Goal: Ask a question

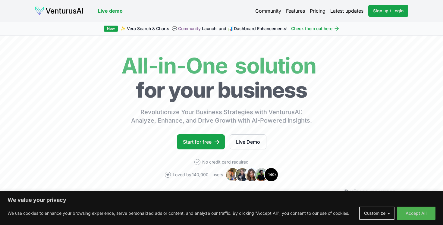
click at [311, 9] on link "Pricing" at bounding box center [318, 10] width 16 height 7
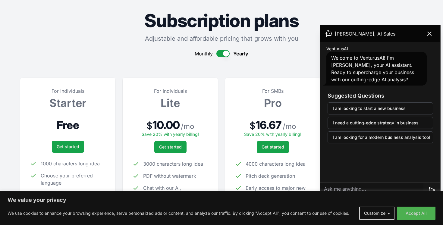
scroll to position [19, 0]
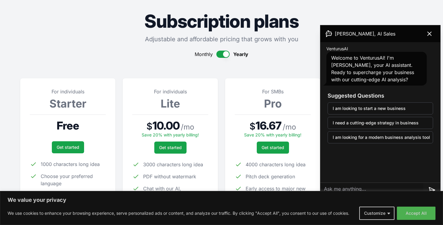
click at [225, 53] on button "button" at bounding box center [223, 54] width 13 height 7
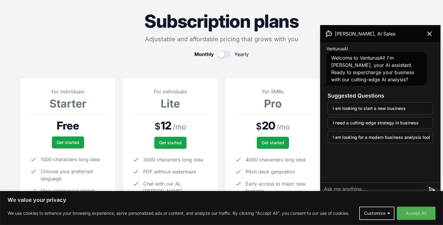
click at [225, 53] on button "button" at bounding box center [224, 54] width 13 height 7
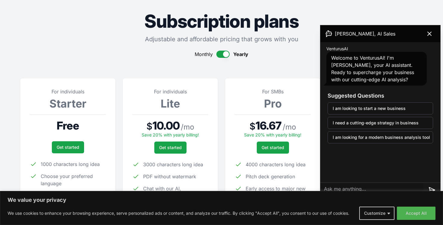
click at [225, 53] on button "button" at bounding box center [223, 54] width 13 height 7
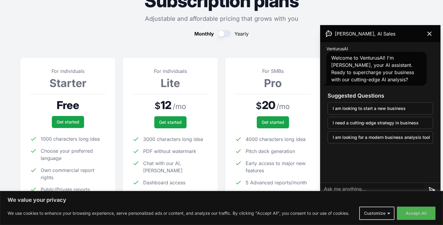
scroll to position [42, 0]
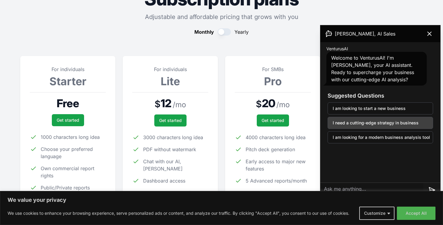
click at [389, 125] on button "I need a cutting-edge strategy in business" at bounding box center [381, 123] width 106 height 12
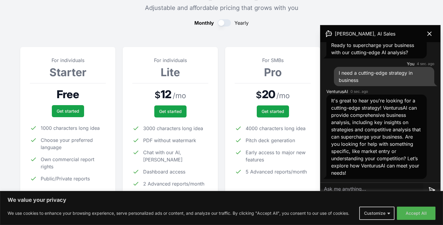
scroll to position [51, 0]
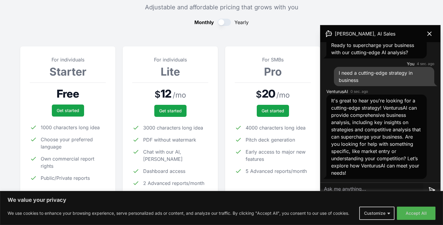
click at [382, 185] on textarea at bounding box center [372, 190] width 103 height 14
click at [412, 218] on button "Accept All" at bounding box center [416, 213] width 39 height 13
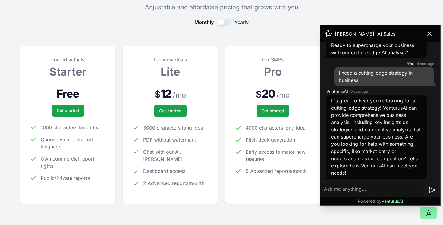
click at [390, 189] on textarea at bounding box center [372, 190] width 103 height 14
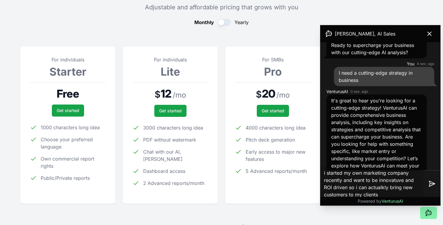
click at [384, 187] on textarea "i started my own marketing company recently and want to be innovatuve and ROI d…" at bounding box center [372, 184] width 103 height 34
click at [381, 194] on textarea "i started my own marketing company recently and want to be innovatuve and ROI d…" at bounding box center [372, 184] width 103 height 34
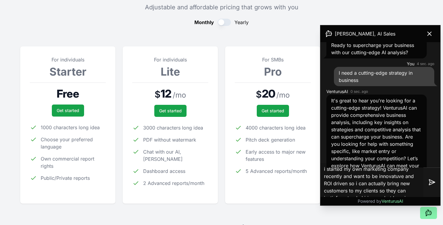
type textarea "i started my own marketing company recently and want to be innovatuve and ROI d…"
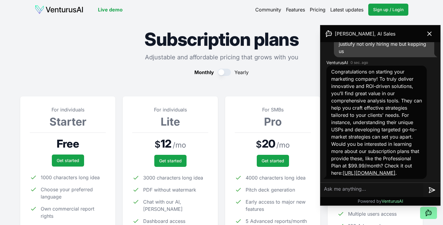
scroll to position [0, 0]
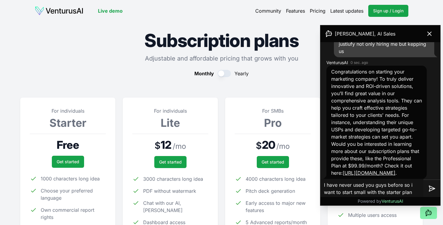
click at [384, 192] on textarea "I have never used you guys before so i want to start small with the starter plan" at bounding box center [372, 188] width 103 height 19
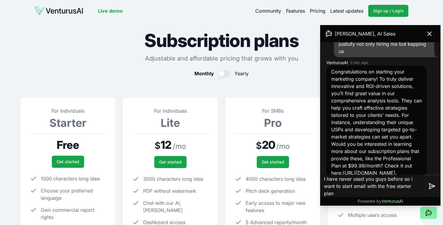
click at [360, 195] on textarea "I have never used you guys before so i want to start small with the free starte…" at bounding box center [372, 186] width 103 height 27
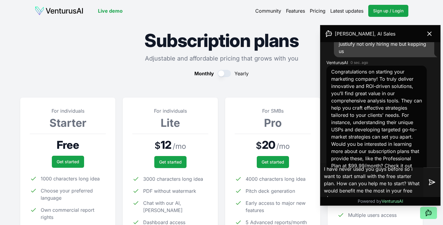
type textarea "I have never used you guys before so i want to start small with the free starte…"
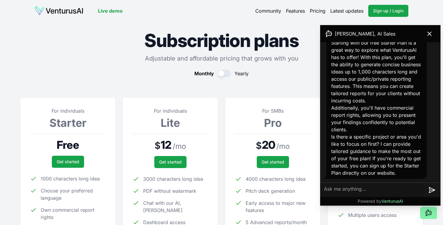
scroll to position [406, 0]
click at [390, 188] on textarea at bounding box center [372, 190] width 103 height 14
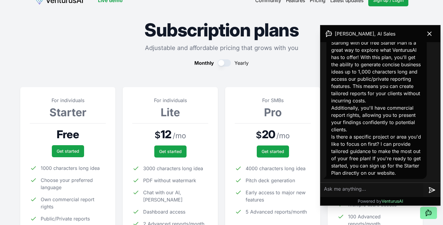
scroll to position [13, 0]
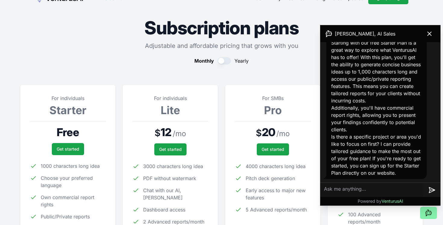
click at [382, 187] on textarea at bounding box center [372, 190] width 103 height 14
type textarea "I"
type textarea "where do you think i should start?"
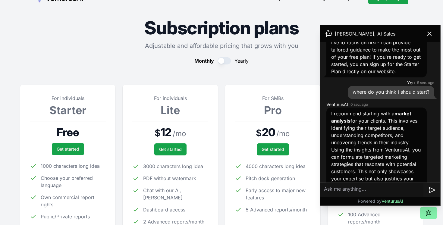
scroll to position [557, 0]
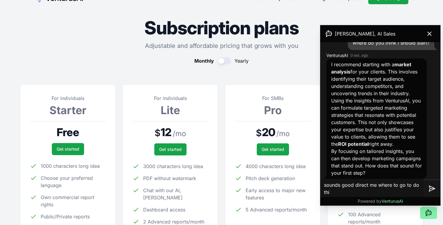
type textarea "sounds good direct me where to go to do this"
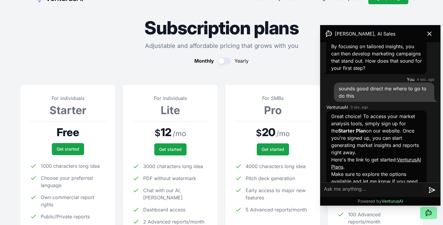
scroll to position [692, 0]
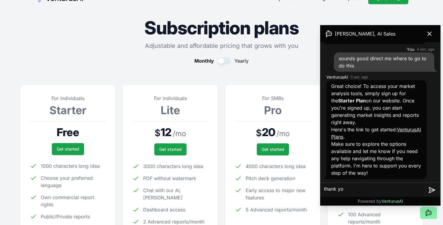
type textarea "thank you"
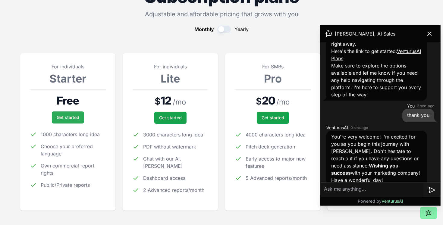
scroll to position [778, 0]
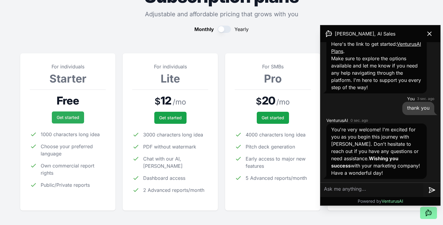
click at [78, 117] on link "Get started" at bounding box center [68, 118] width 32 height 12
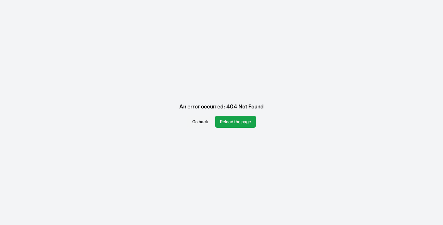
click at [199, 123] on button "Go back" at bounding box center [200, 122] width 25 height 12
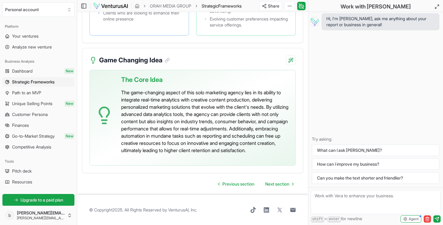
scroll to position [1571, 0]
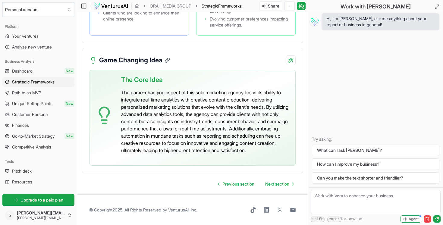
click at [169, 63] on icon at bounding box center [167, 60] width 5 height 5
click at [281, 187] on span "Next section" at bounding box center [277, 184] width 24 height 6
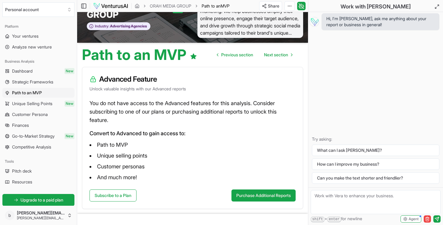
scroll to position [28, 0]
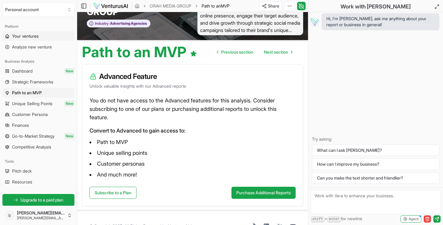
click at [34, 33] on span "Your ventures" at bounding box center [25, 36] width 27 height 6
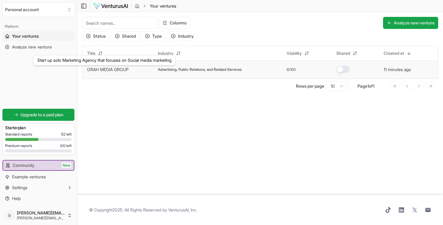
click at [96, 69] on link "ORAH MEDIA GROUP" at bounding box center [108, 69] width 42 height 5
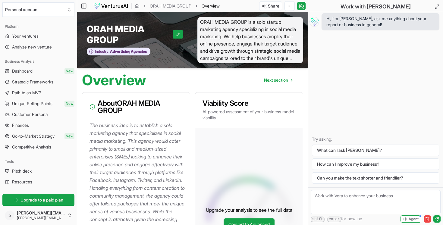
click at [135, 124] on p "The business idea is to establish a solo marketing agency that specializes in s…" at bounding box center [138, 212] width 96 height 180
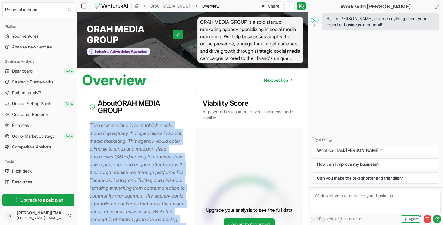
click at [135, 124] on p "The business idea is to establish a solo marketing agency that specializes in s…" at bounding box center [138, 212] width 96 height 180
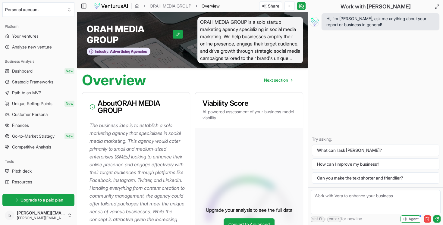
click at [139, 100] on h3 "About ORAH MEDIA GROUP" at bounding box center [136, 107] width 93 height 14
click at [59, 35] on link "Your ventures" at bounding box center [38, 36] width 72 height 10
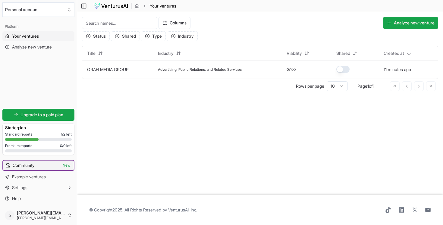
click at [60, 166] on link "Community New" at bounding box center [38, 166] width 71 height 10
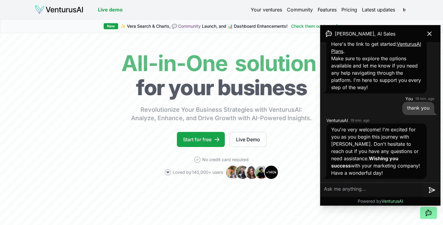
click at [340, 183] on textarea at bounding box center [372, 190] width 103 height 14
type textarea "can I edit specifics in a venture i already used?"
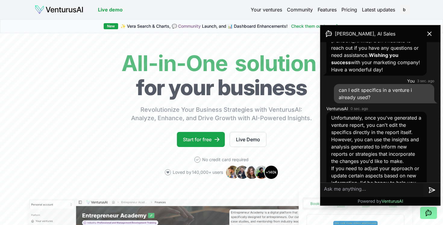
scroll to position [905, 0]
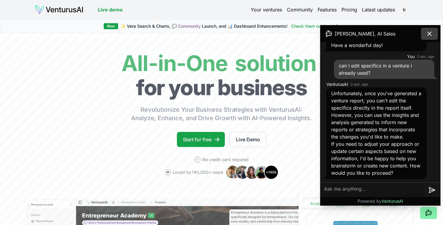
click at [434, 36] on button at bounding box center [429, 34] width 17 height 12
